Goal: Find specific page/section: Find specific page/section

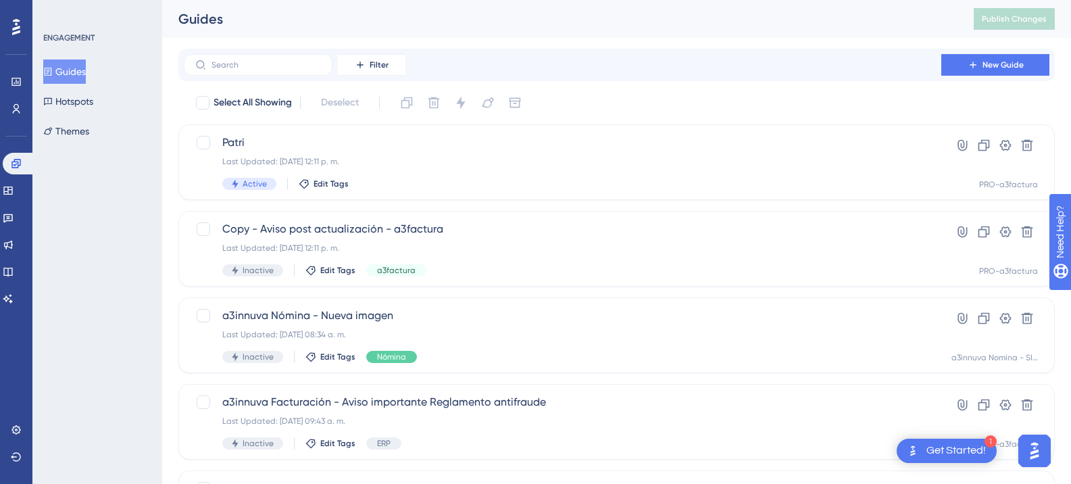
click at [1042, 450] on img "Open AI Assistant Launcher" at bounding box center [1034, 450] width 24 height 24
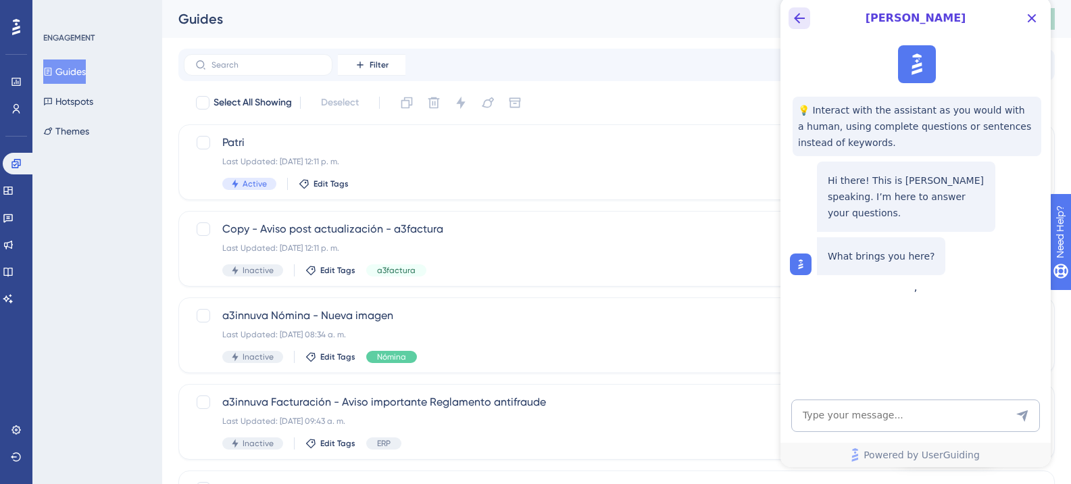
click at [806, 22] on icon "Back Button" at bounding box center [799, 18] width 16 height 16
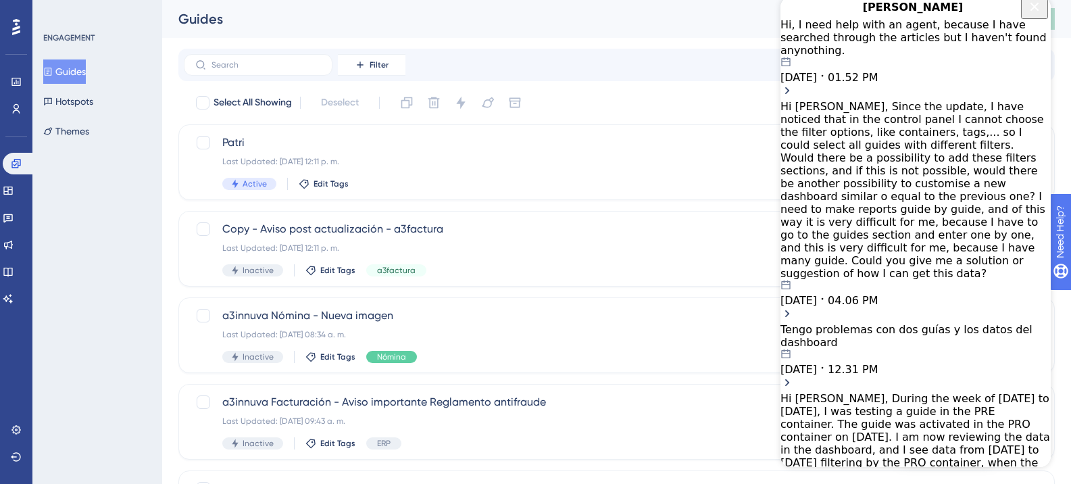
click at [1040, 16] on button "Close Button" at bounding box center [1034, 8] width 27 height 22
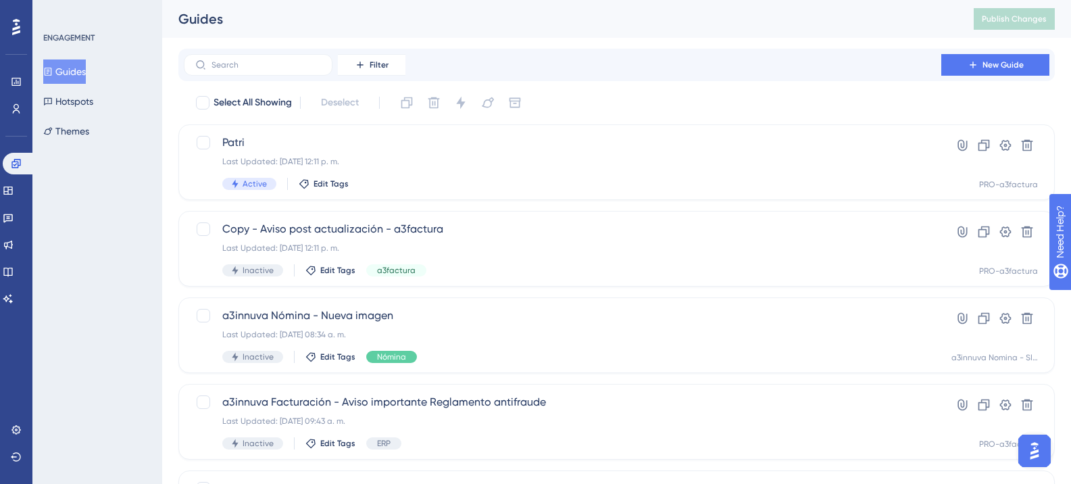
click at [1027, 451] on img "Open AI Assistant Launcher" at bounding box center [1034, 450] width 24 height 24
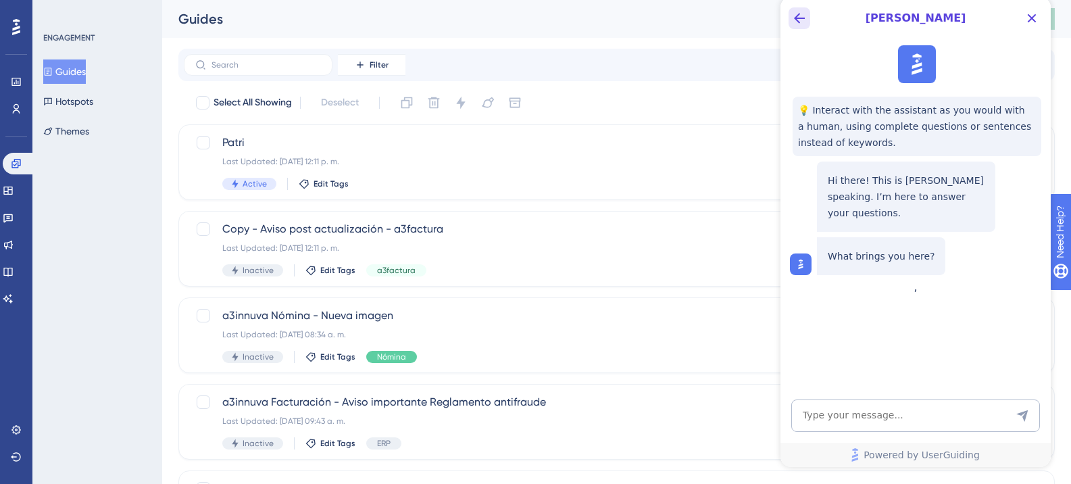
click at [789, 19] on button "Back Button" at bounding box center [799, 18] width 22 height 22
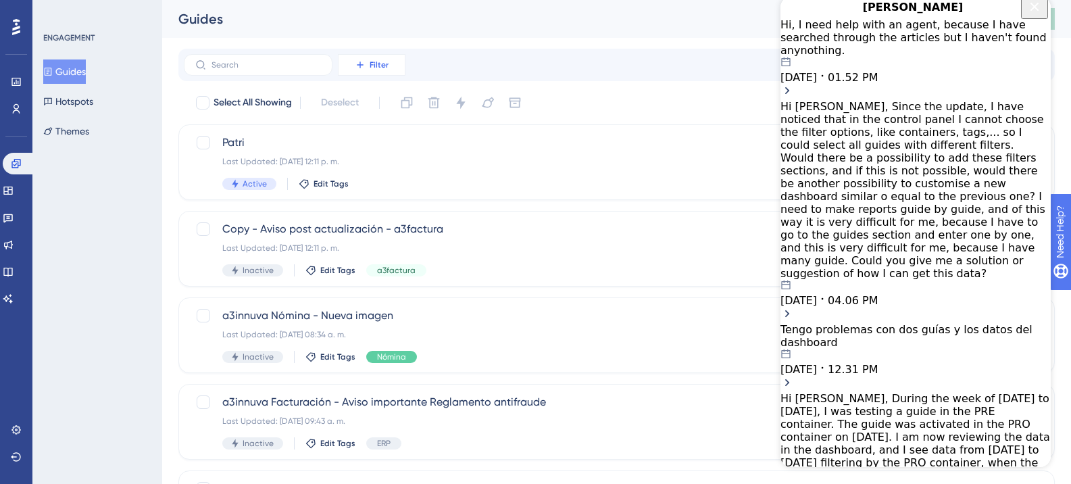
click at [374, 66] on span "Filter" at bounding box center [379, 64] width 19 height 11
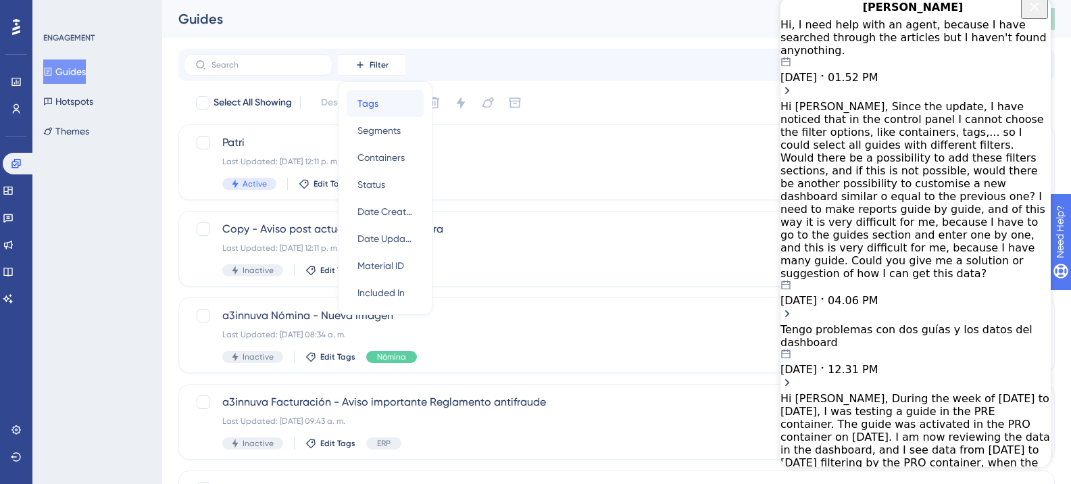
click at [361, 102] on span "Tags" at bounding box center [367, 103] width 21 height 16
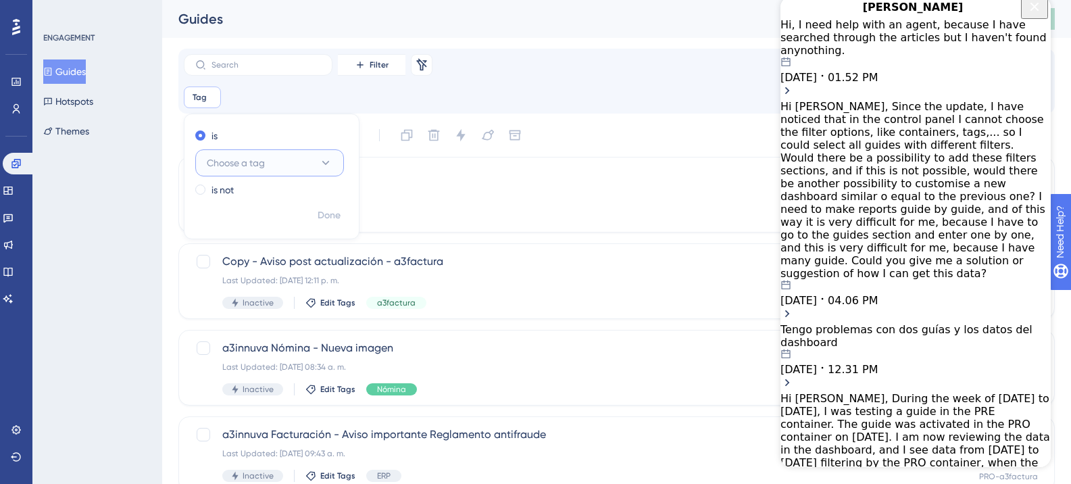
click at [290, 171] on button "Choose a tag" at bounding box center [269, 162] width 149 height 27
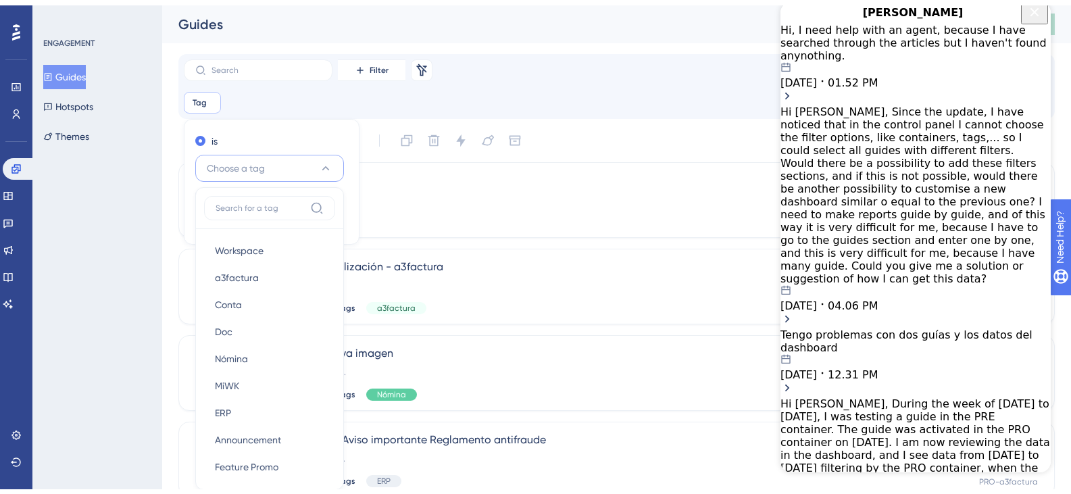
scroll to position [80, 0]
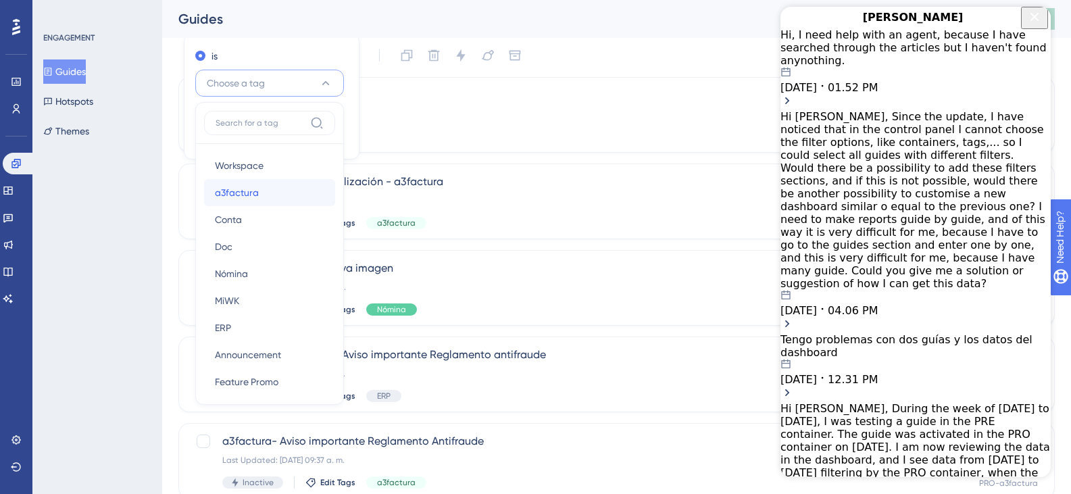
click at [237, 189] on span "a3factura" at bounding box center [237, 192] width 44 height 16
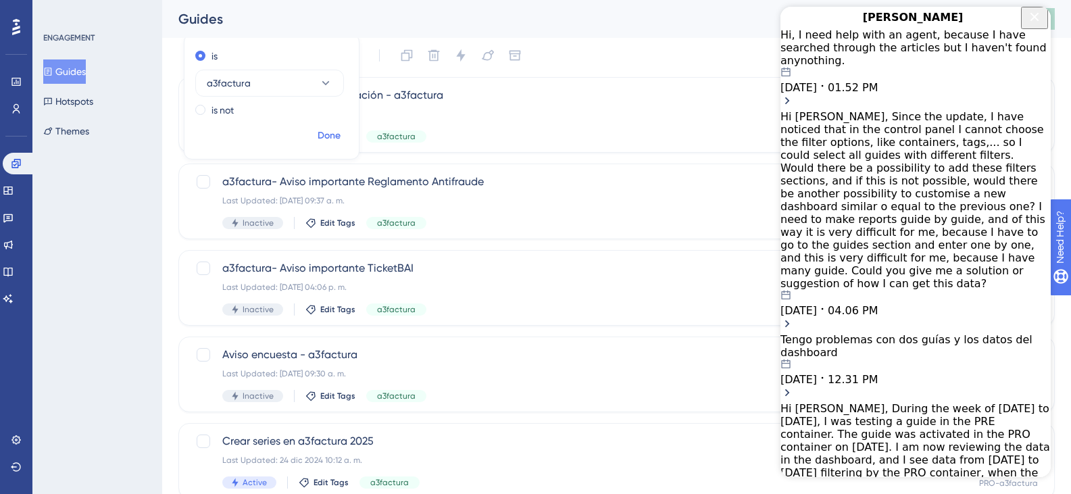
click at [328, 135] on span "Done" at bounding box center [328, 136] width 23 height 16
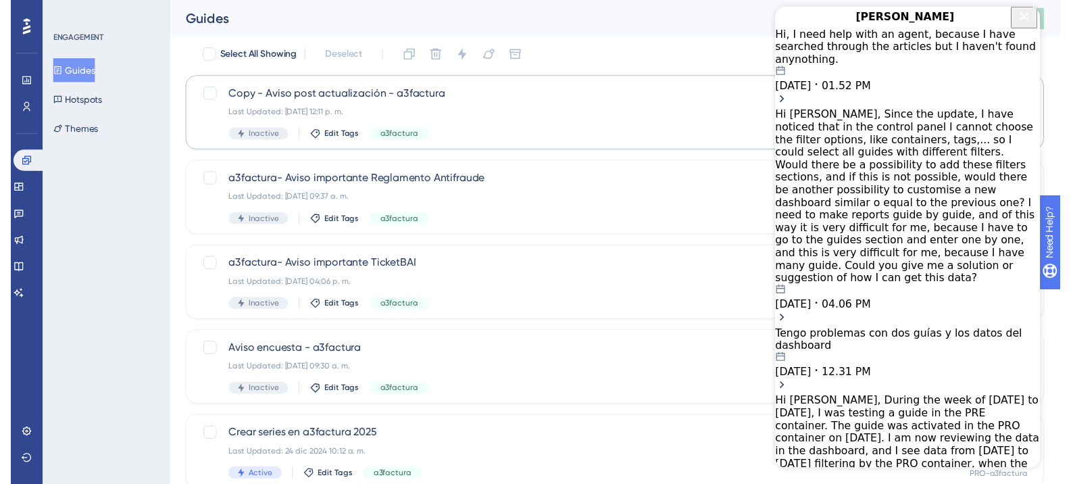
scroll to position [0, 0]
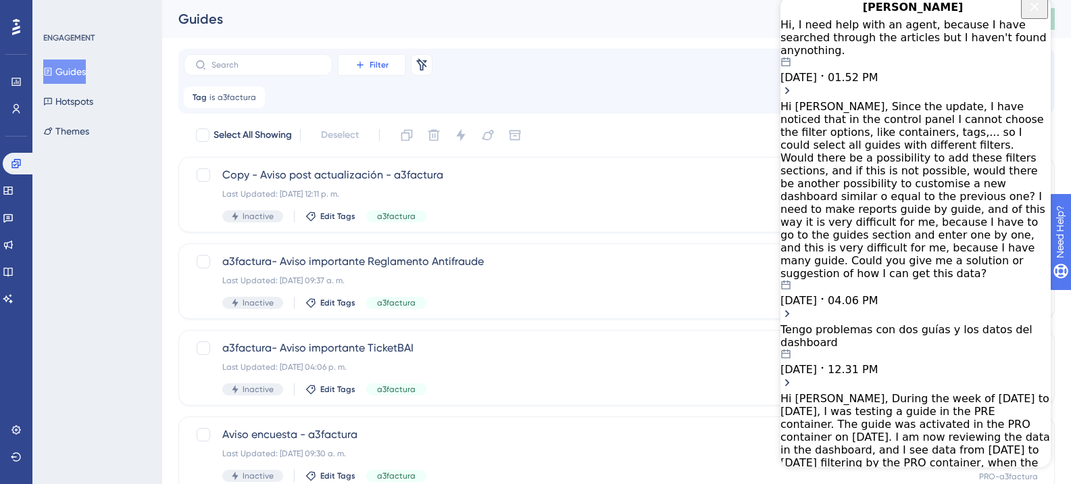
click at [388, 66] on button "Filter" at bounding box center [372, 65] width 68 height 22
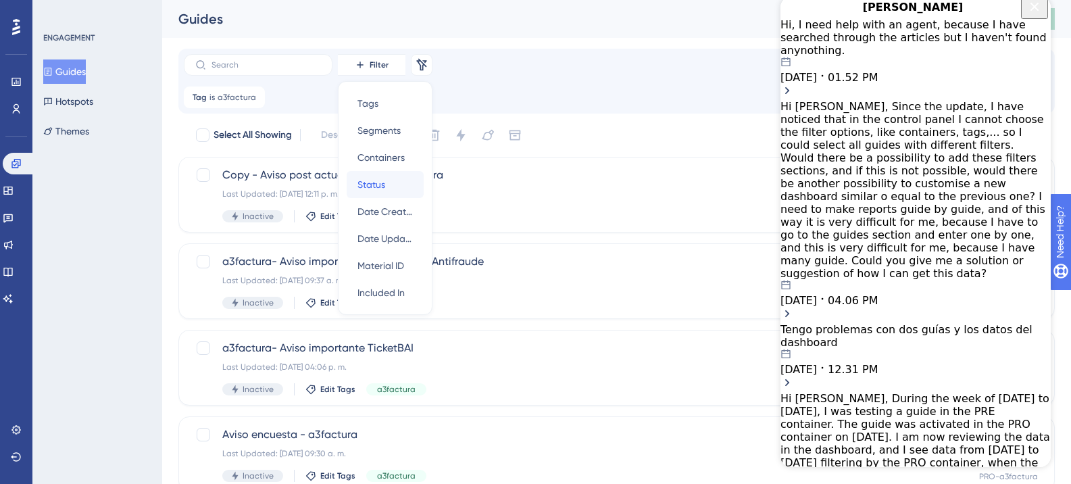
click at [384, 186] on span "Status" at bounding box center [371, 184] width 28 height 16
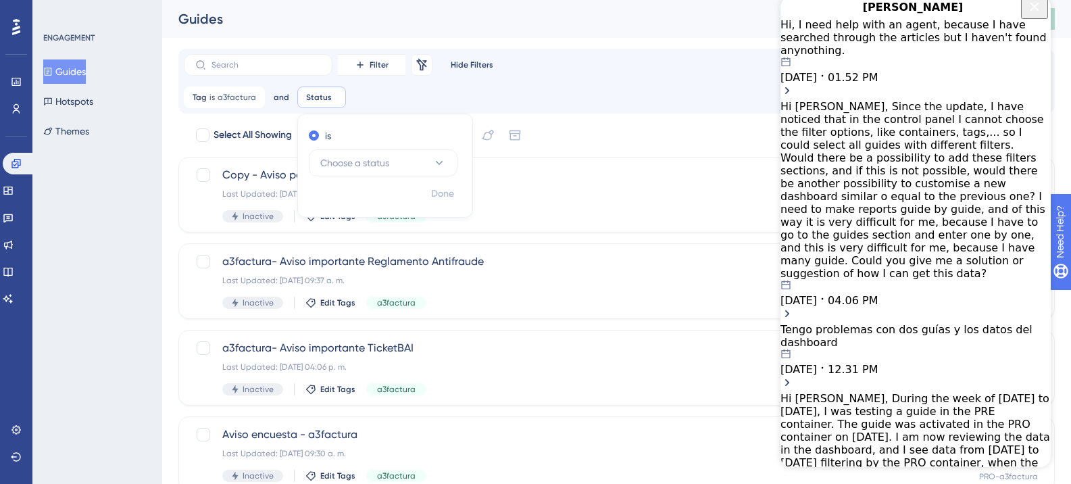
drag, startPoint x: 319, startPoint y: 94, endPoint x: 437, endPoint y: 111, distance: 119.4
click at [437, 111] on div "Filter Remove Filters Hide Filters New Guide Tag is a3factura a3factura Remove …" at bounding box center [616, 81] width 876 height 65
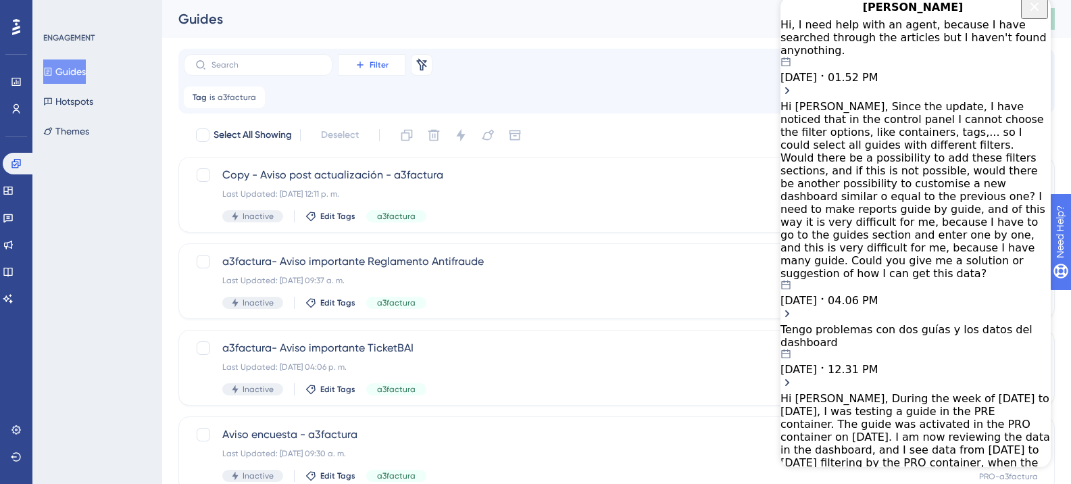
click at [369, 60] on button "Filter" at bounding box center [372, 65] width 68 height 22
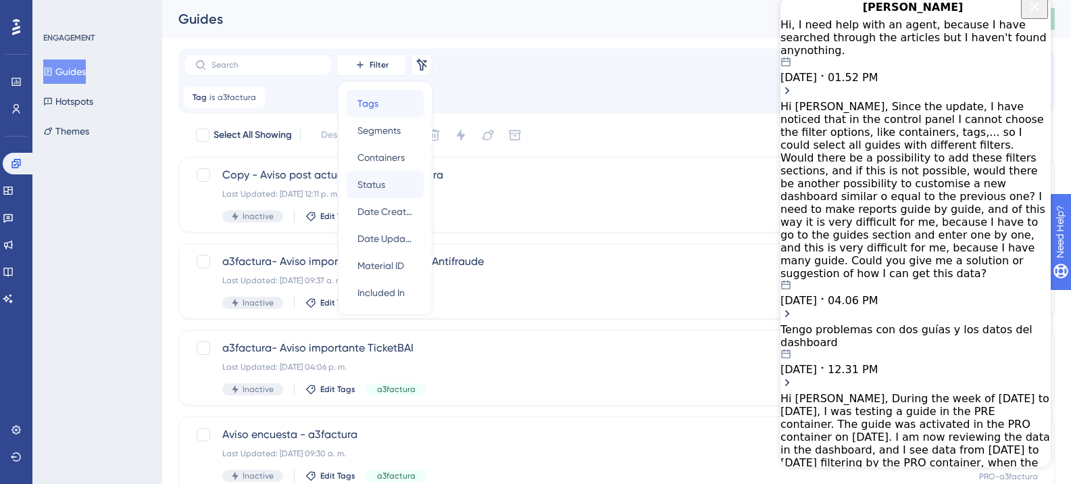
drag, startPoint x: 366, startPoint y: 103, endPoint x: 370, endPoint y: 182, distance: 79.8
click at [370, 182] on div "Tags Tags Segments Segments Containers Containers Status Status Date Created Da…" at bounding box center [385, 198] width 77 height 216
click at [370, 183] on span "Status" at bounding box center [371, 184] width 28 height 16
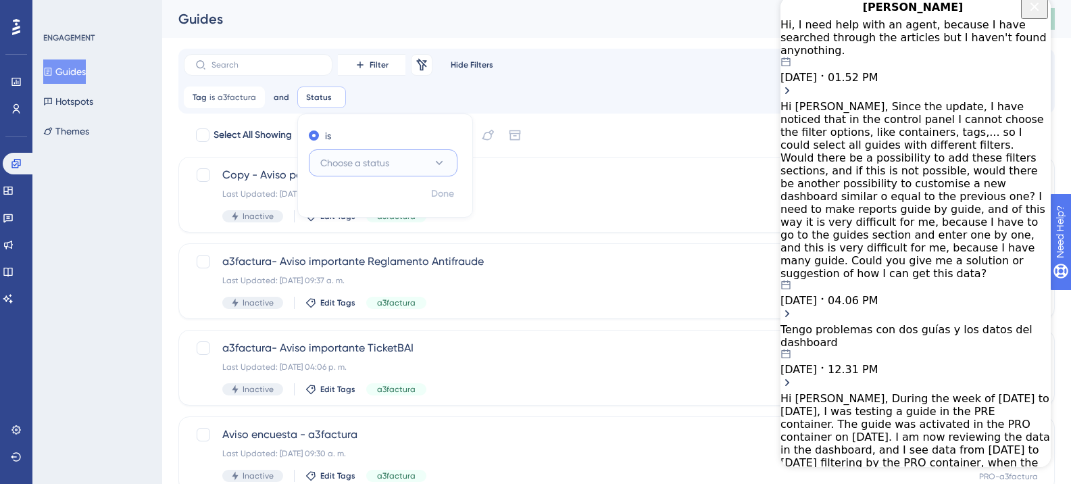
click at [339, 165] on span "Choose a status" at bounding box center [354, 163] width 69 height 16
click at [339, 203] on span "Active" at bounding box center [341, 204] width 27 height 16
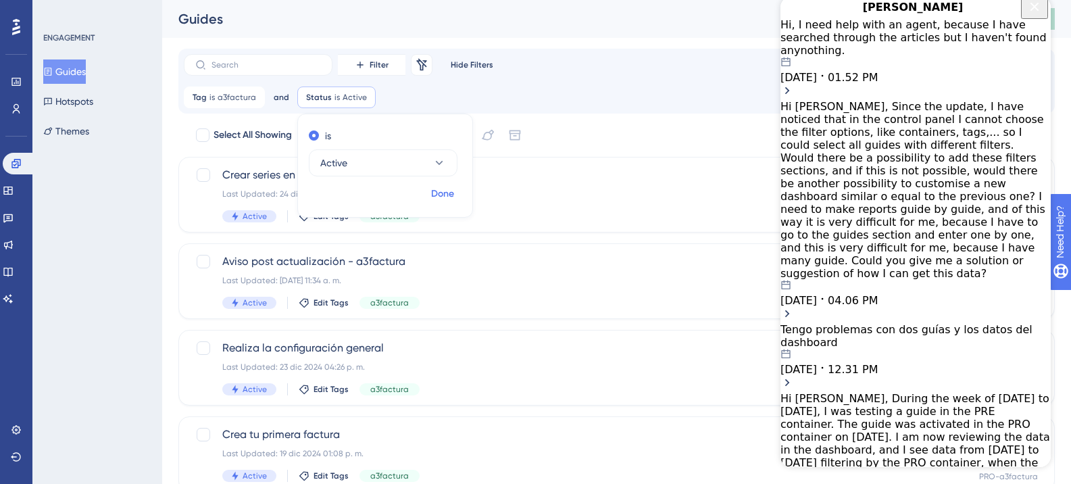
click at [436, 195] on span "Done" at bounding box center [442, 194] width 23 height 16
click at [1033, 11] on icon "Close Button" at bounding box center [1034, 6] width 9 height 9
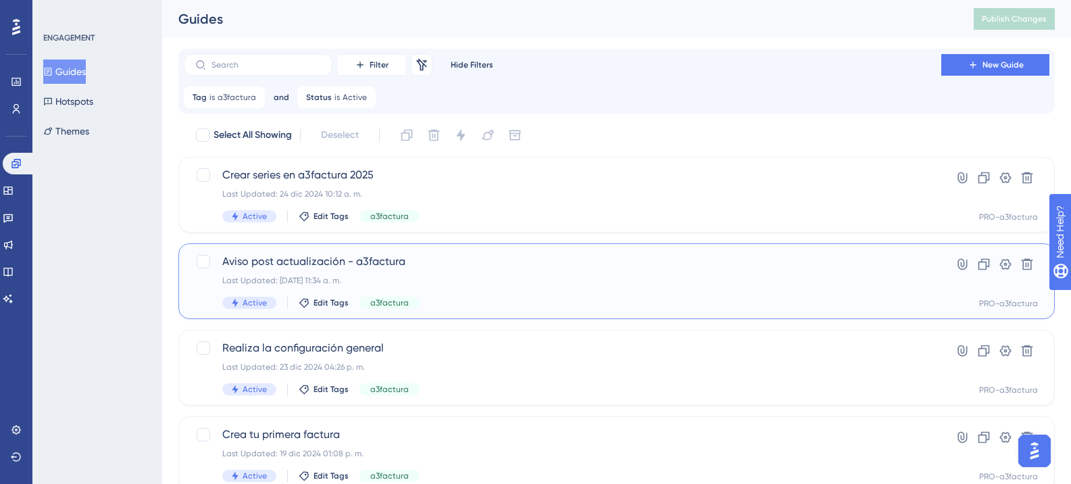
click at [328, 260] on span "Aviso post actualización - a3factura" at bounding box center [562, 261] width 680 height 16
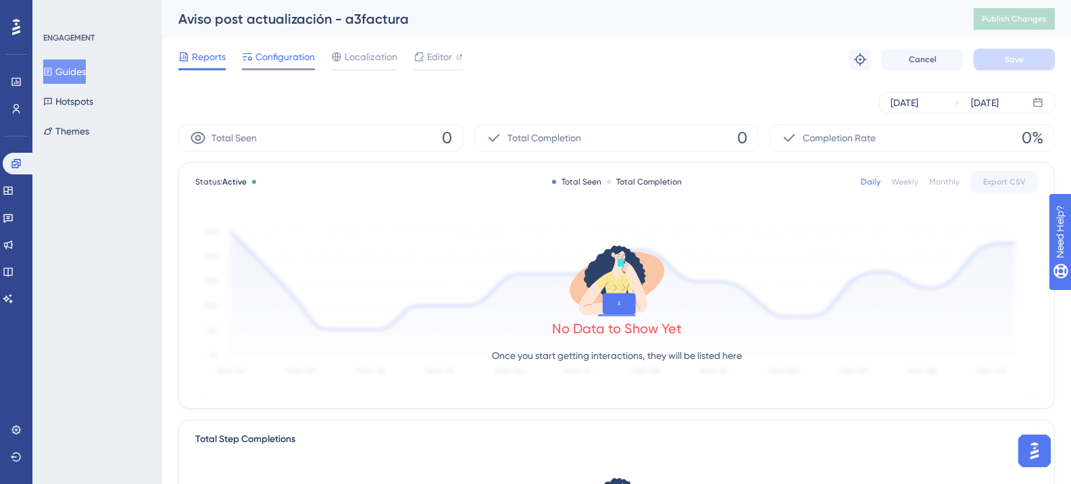
click at [290, 55] on span "Configuration" at bounding box center [284, 57] width 59 height 16
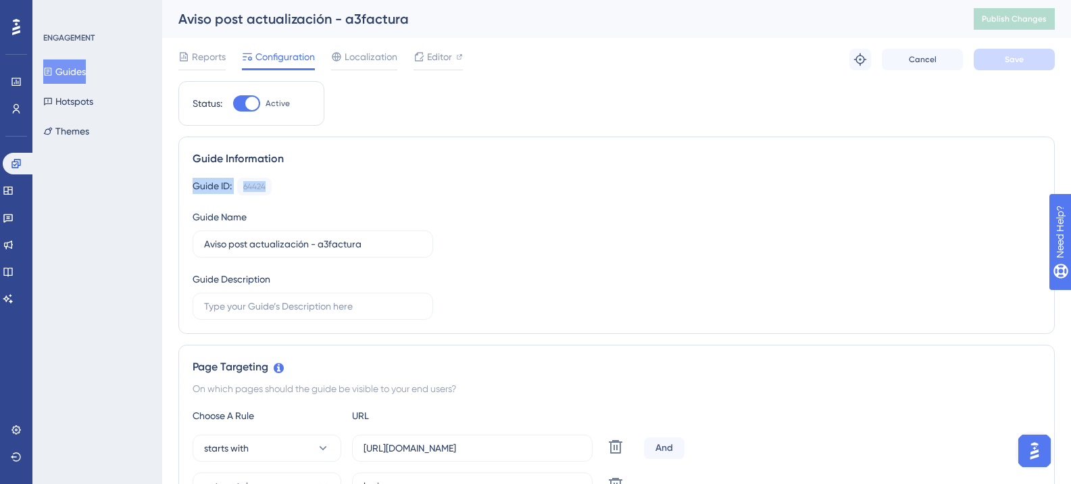
drag, startPoint x: 190, startPoint y: 187, endPoint x: 276, endPoint y: 191, distance: 85.2
click at [276, 191] on div "Guide Information Guide ID: 64424 Copy Guide Name Aviso post actualización - a3…" at bounding box center [616, 234] width 876 height 197
copy div "Guide ID: 64424"
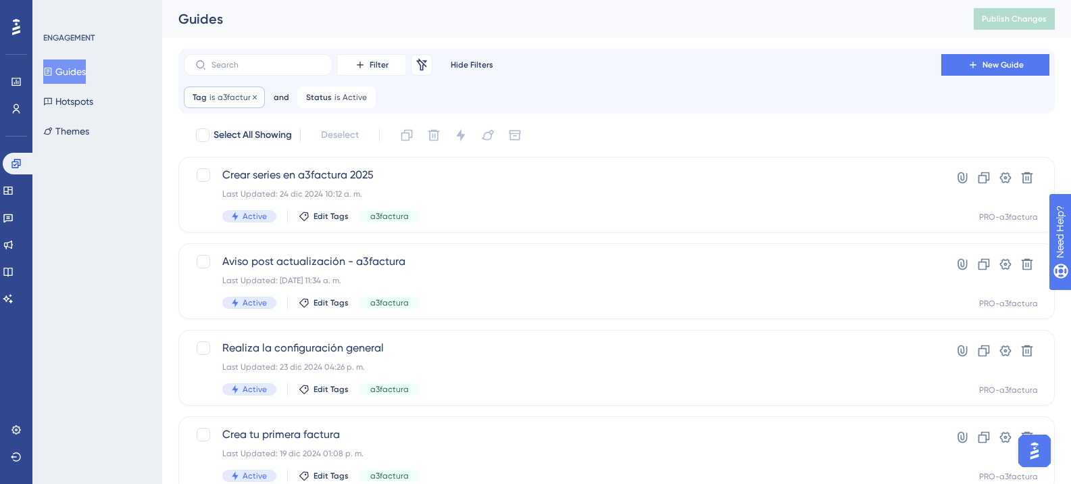
click at [226, 93] on span "a3factura" at bounding box center [237, 97] width 39 height 11
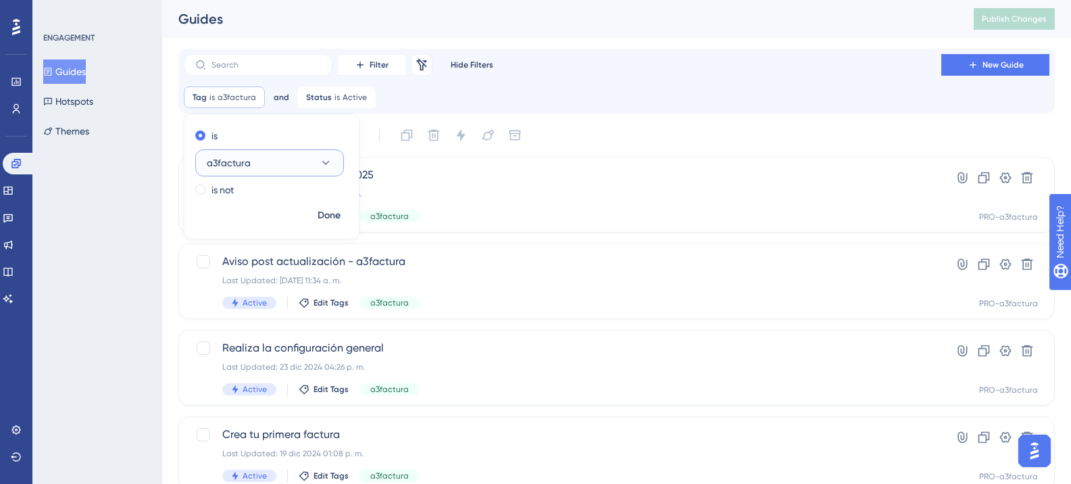
click at [255, 161] on button "a3factura" at bounding box center [269, 162] width 149 height 27
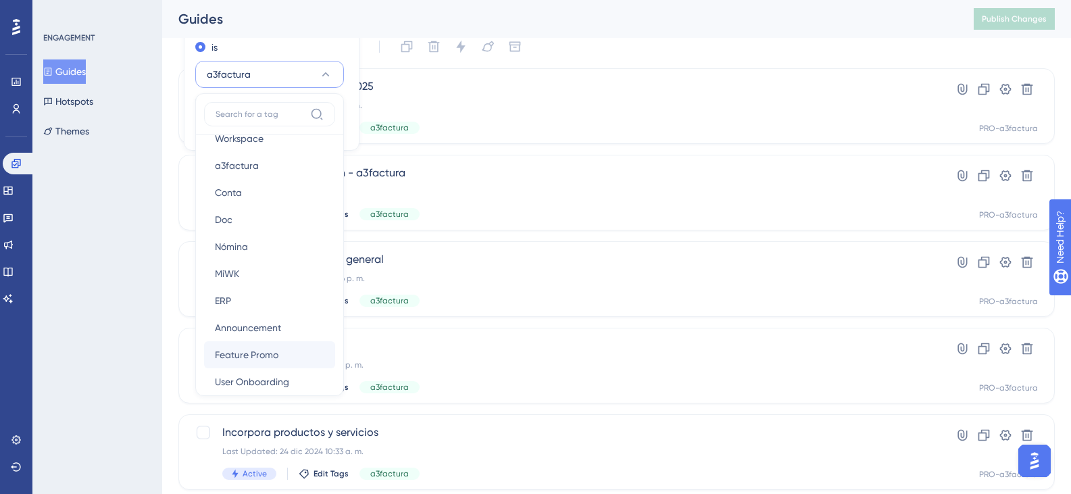
scroll to position [34, 0]
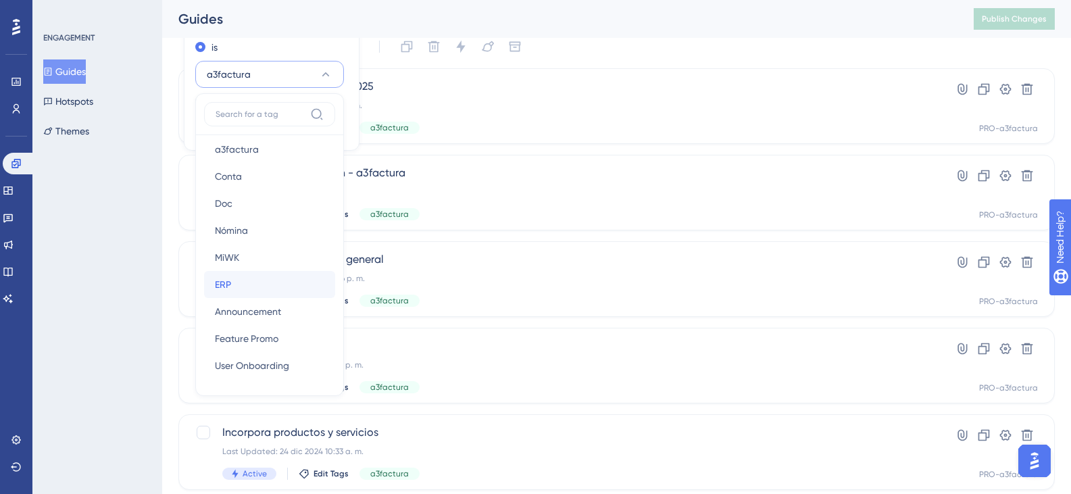
click at [233, 295] on div "ERP ERP" at bounding box center [269, 284] width 109 height 27
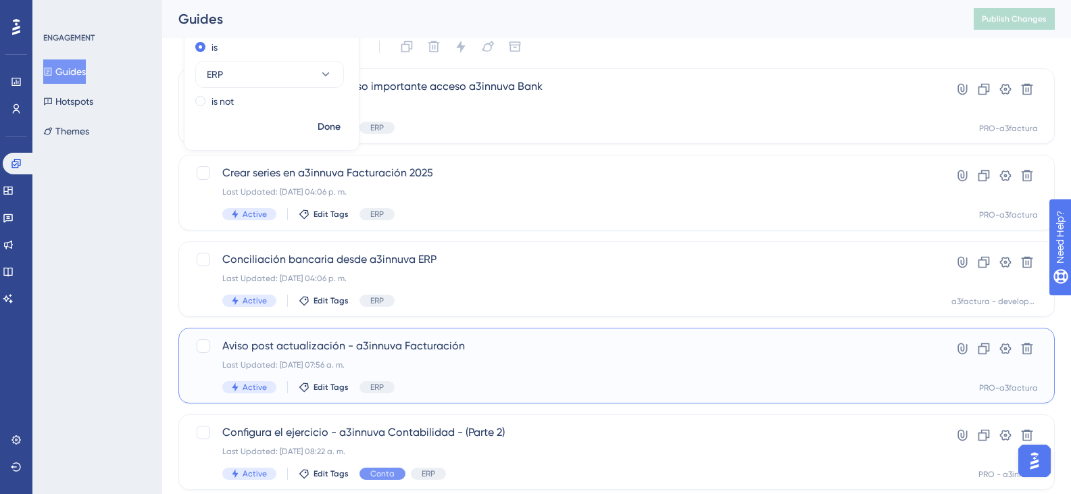
click at [347, 346] on span "Aviso post actualización - a3innuva Facturación" at bounding box center [562, 346] width 680 height 16
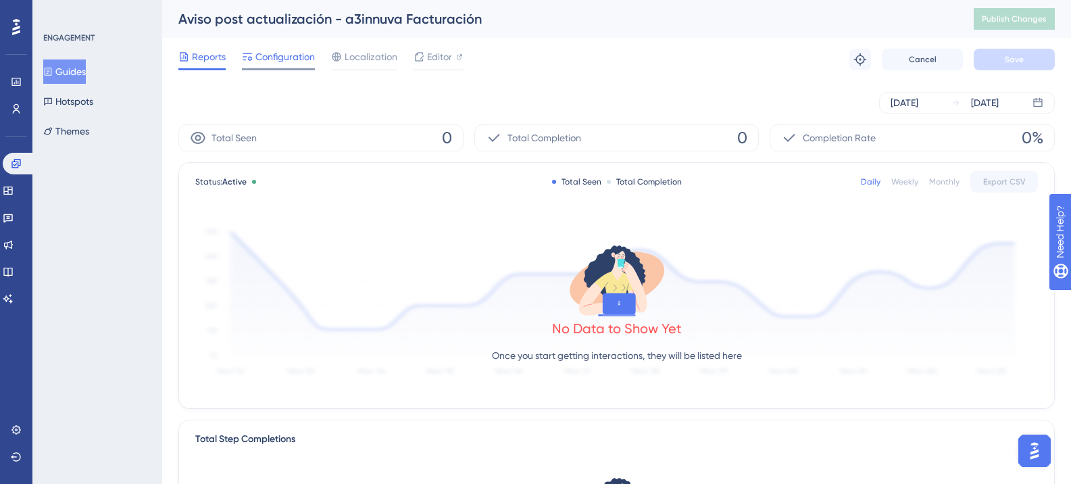
click at [282, 53] on span "Configuration" at bounding box center [284, 57] width 59 height 16
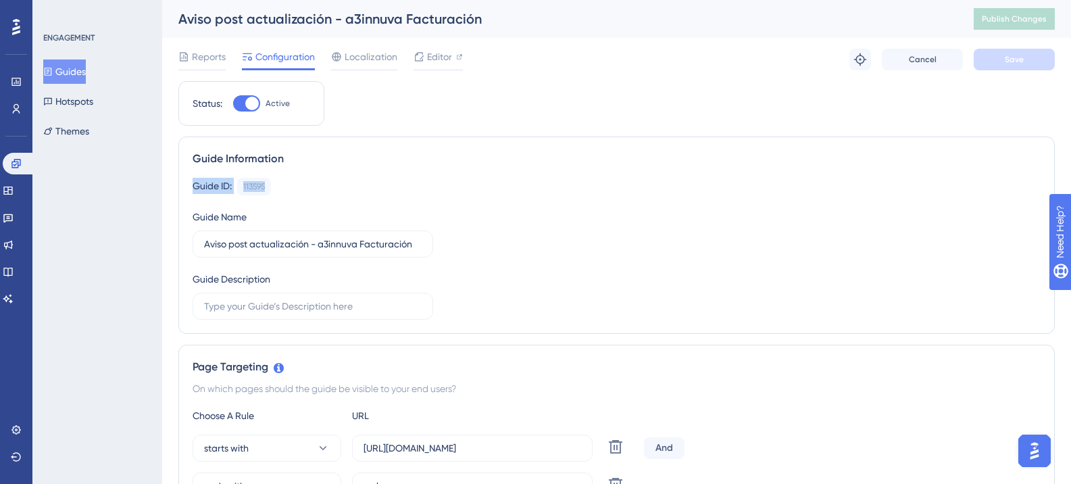
drag, startPoint x: 186, startPoint y: 186, endPoint x: 282, endPoint y: 191, distance: 96.0
click at [282, 191] on div "Guide Information Guide ID: 113595 Copy Guide Name Aviso post actualización - a…" at bounding box center [616, 234] width 876 height 197
copy div "Guide ID: 113595"
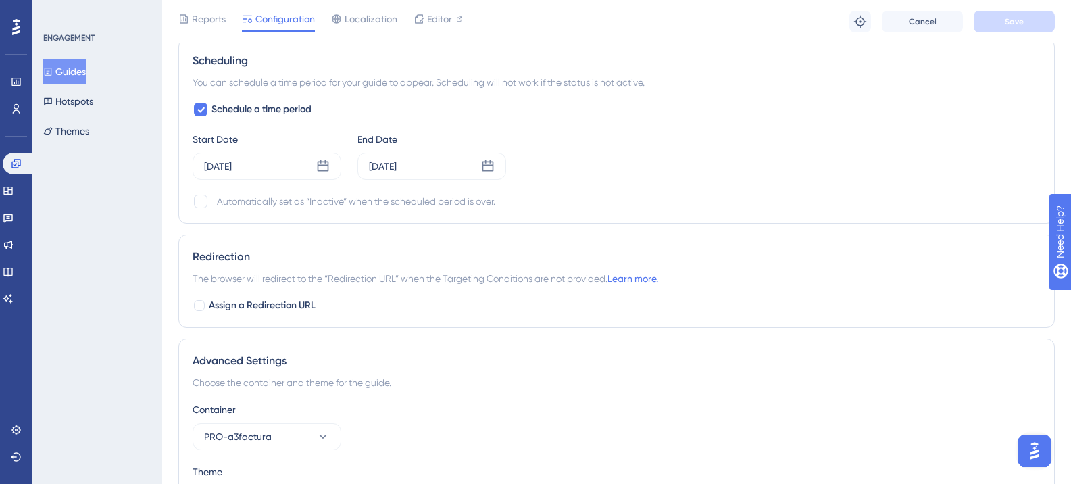
scroll to position [1188, 0]
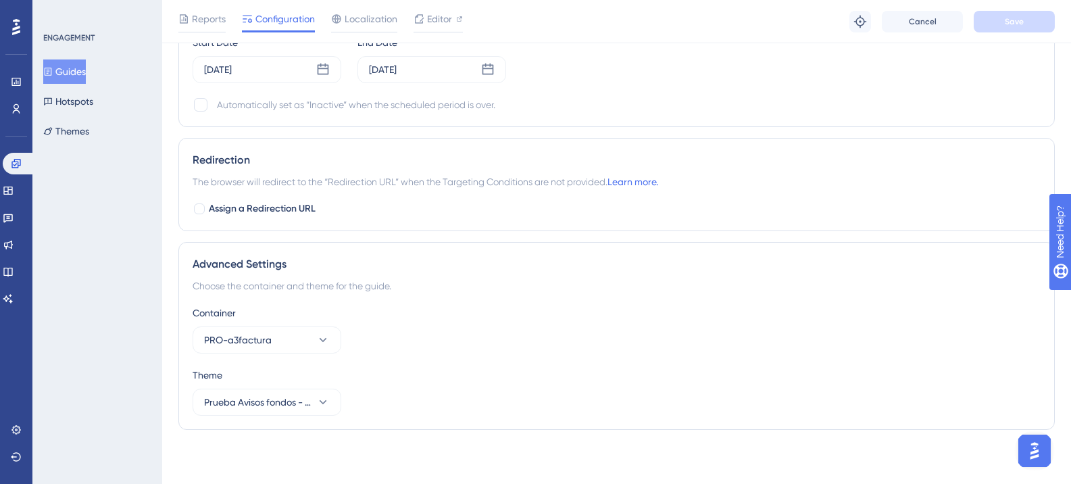
click at [1036, 455] on img "Open AI Assistant Launcher" at bounding box center [1034, 450] width 24 height 24
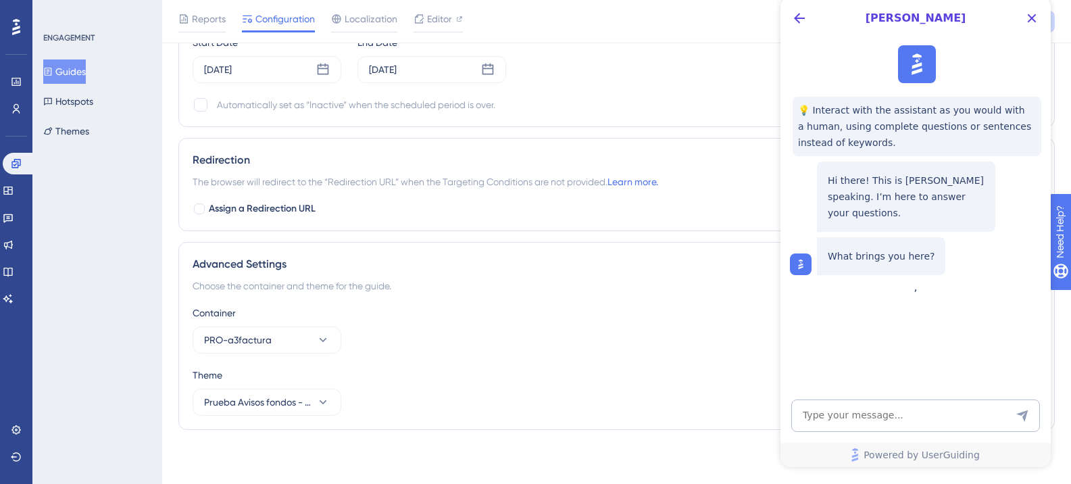
scroll to position [0, 0]
click at [882, 452] on span "Powered by UserGuiding" at bounding box center [921, 455] width 116 height 16
